Goal: Check status: Check status

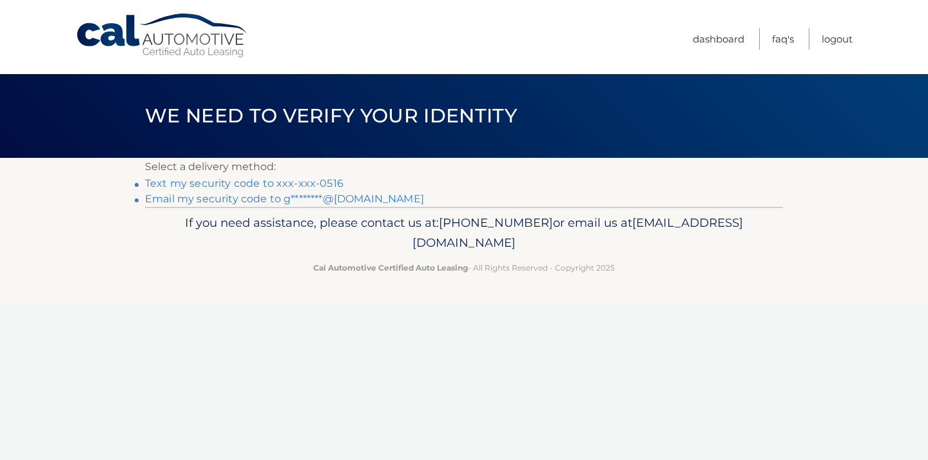
click at [322, 182] on link "Text my security code to xxx-xxx-0516" at bounding box center [244, 183] width 199 height 12
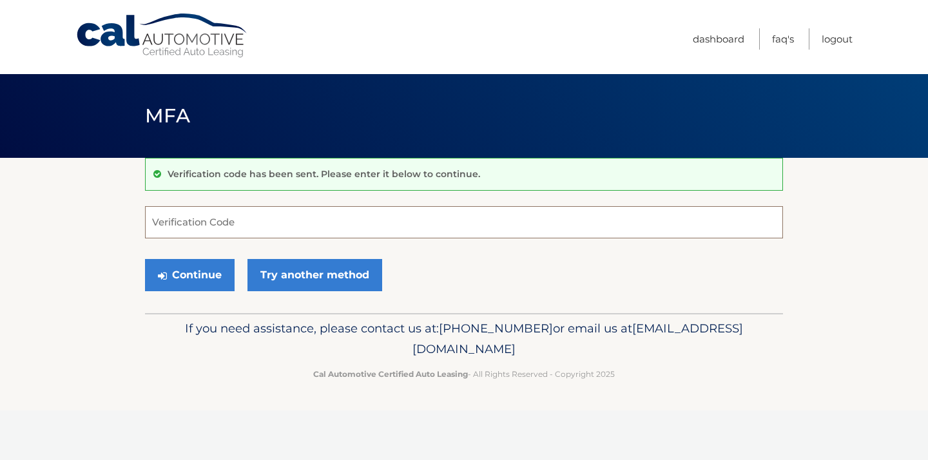
click at [157, 217] on input "Verification Code" at bounding box center [464, 222] width 638 height 32
type input "813820"
click at [198, 271] on button "Continue" at bounding box center [190, 275] width 90 height 32
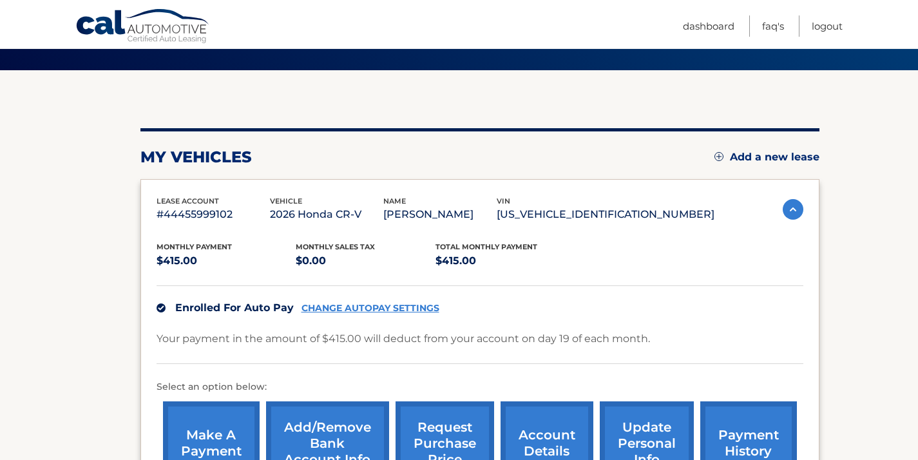
scroll to position [178, 0]
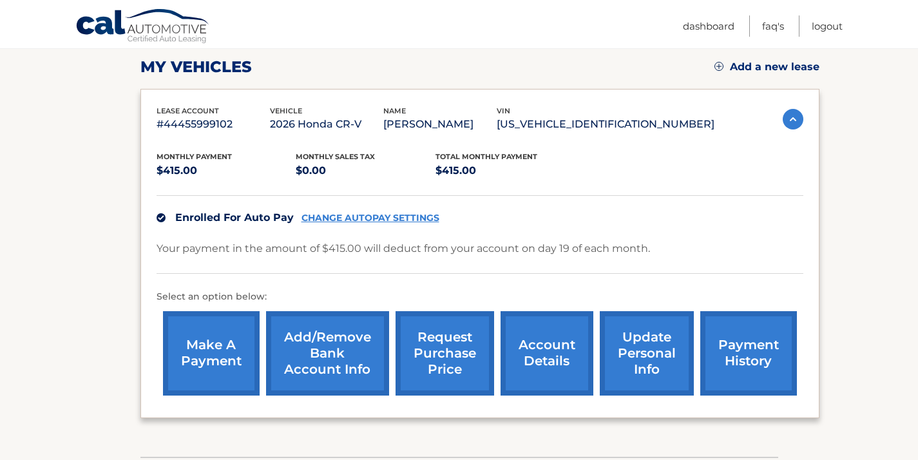
click at [760, 344] on link "payment history" at bounding box center [749, 353] width 97 height 84
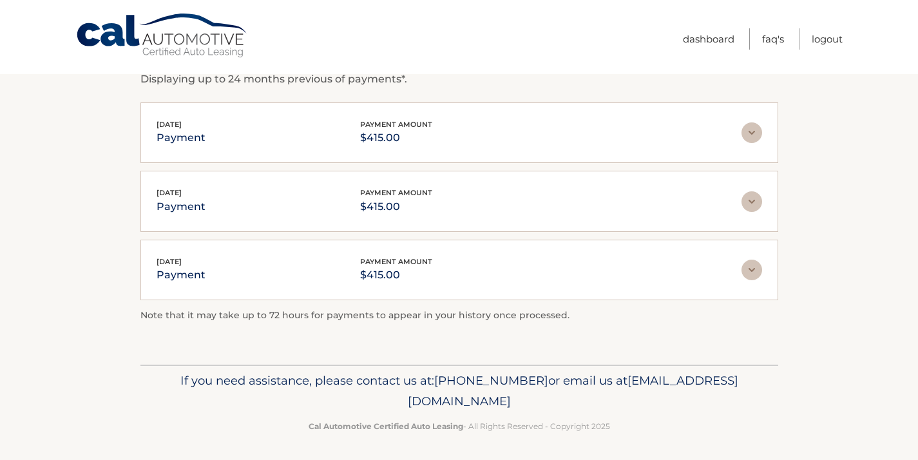
scroll to position [211, 0]
